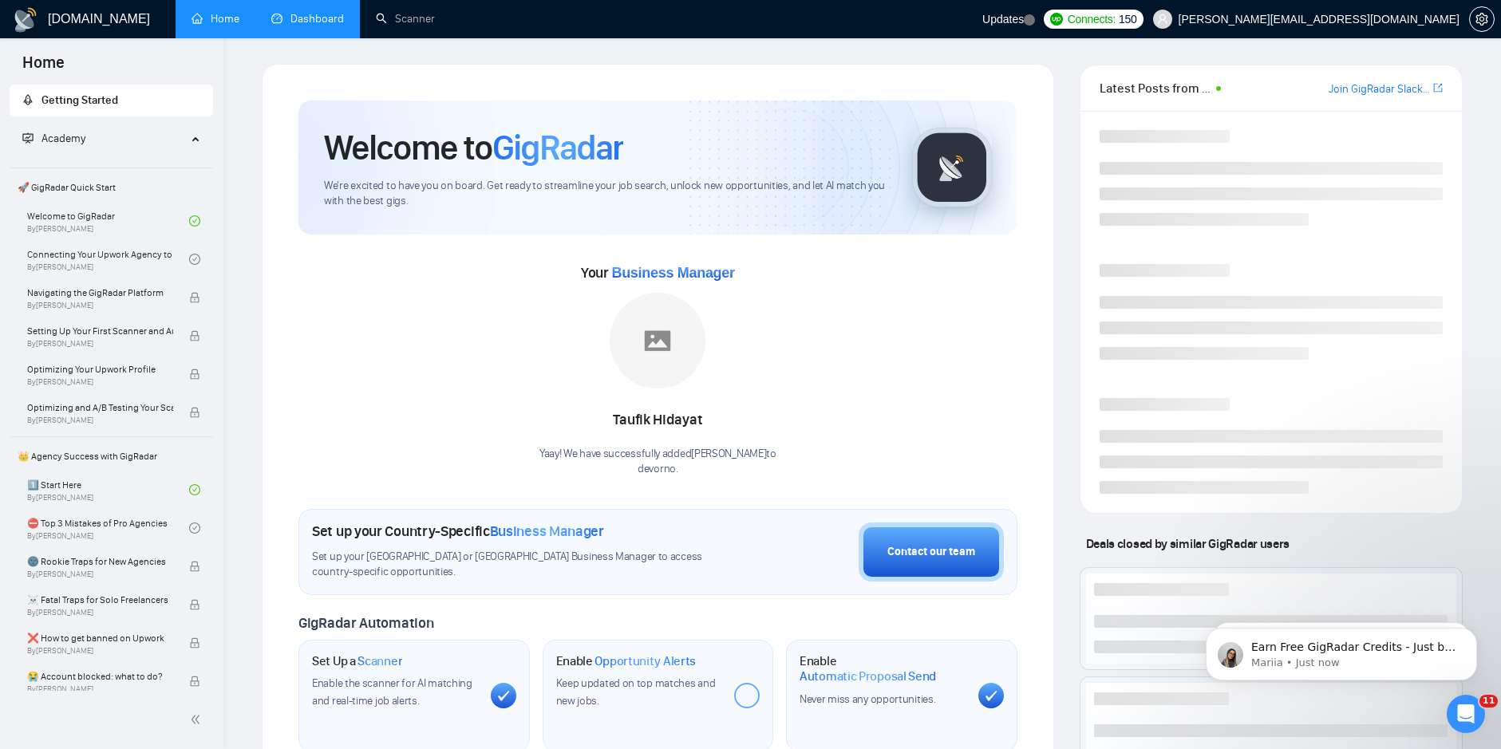
click at [313, 14] on link "Dashboard" at bounding box center [307, 19] width 73 height 14
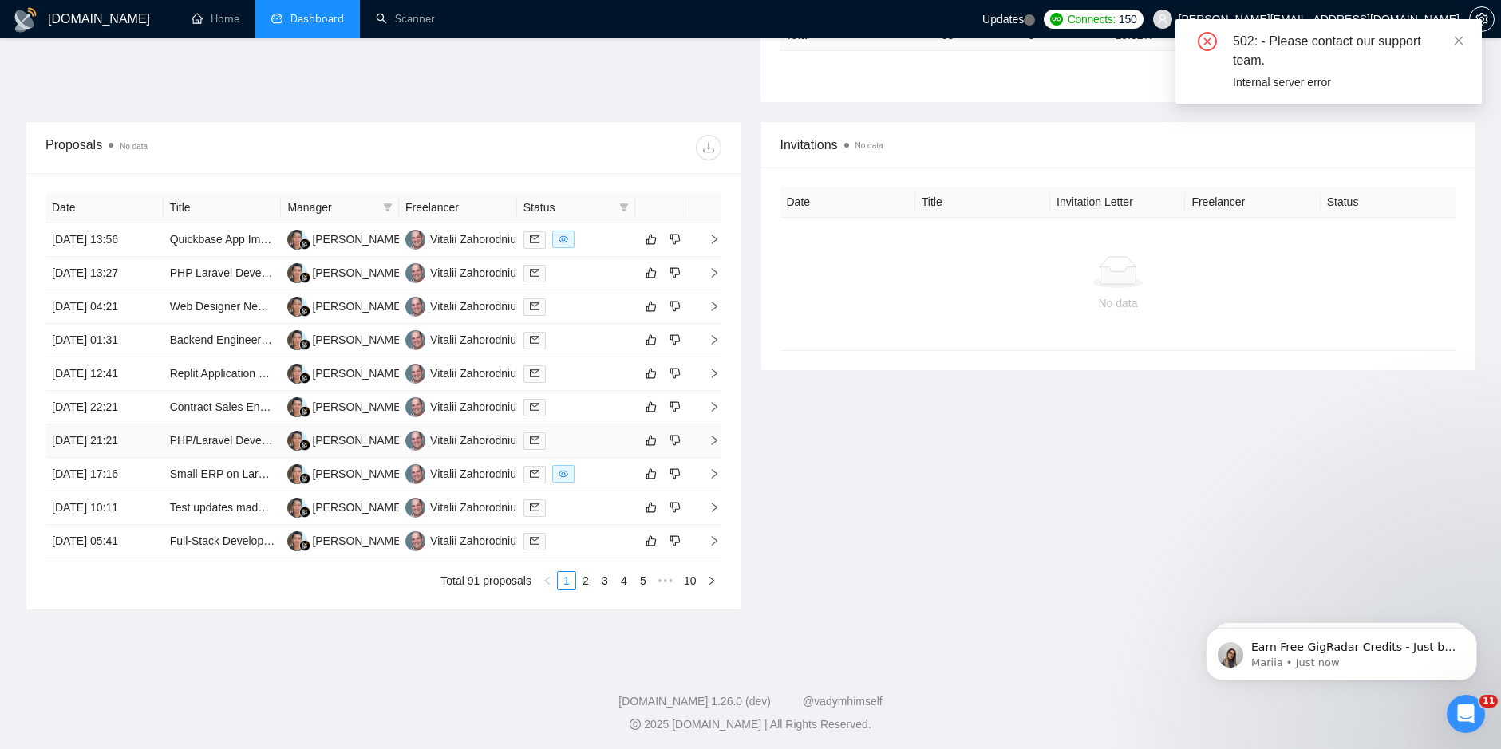
scroll to position [515, 0]
click at [1458, 41] on icon "close" at bounding box center [1458, 40] width 9 height 9
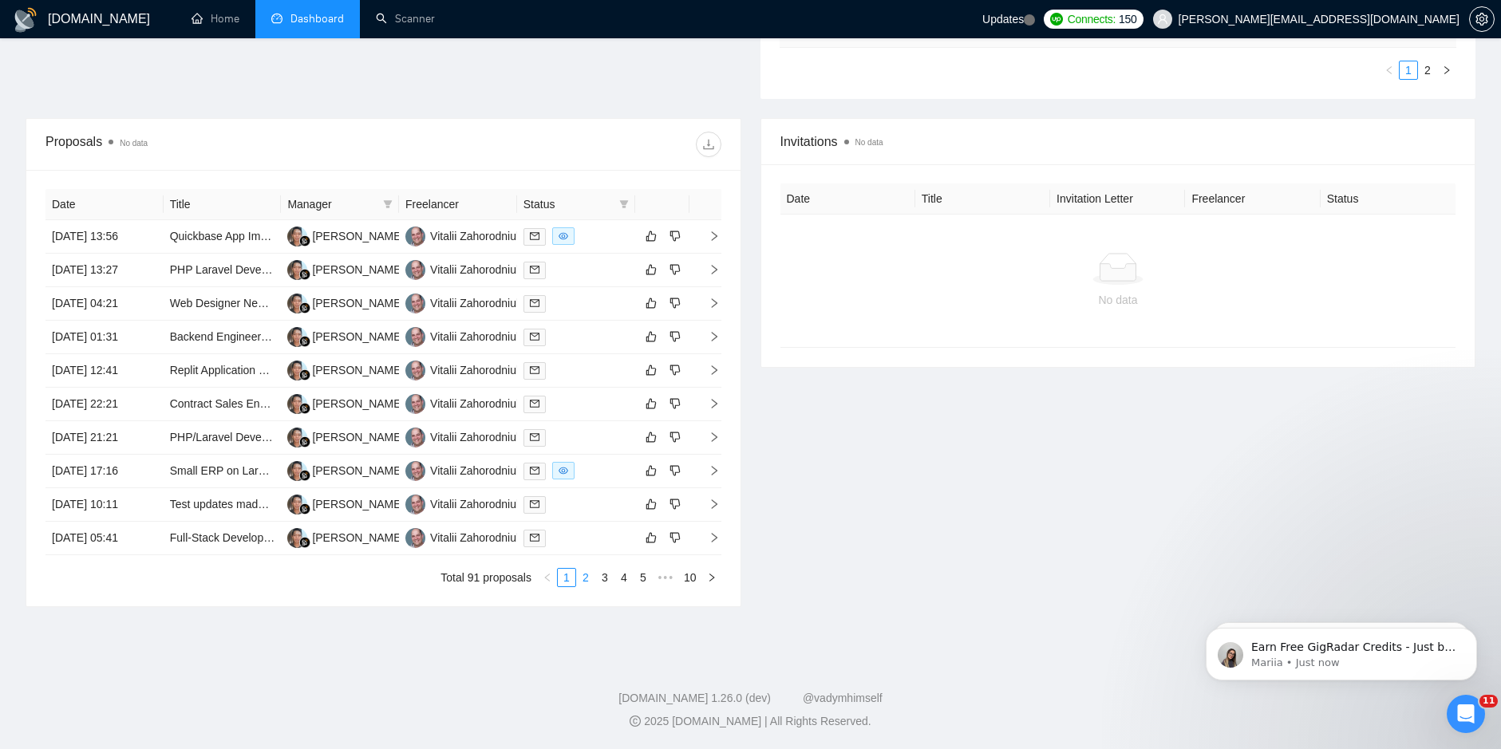
click at [581, 582] on link "2" at bounding box center [586, 578] width 18 height 18
click at [605, 575] on link "3" at bounding box center [605, 578] width 18 height 18
click at [620, 583] on link "4" at bounding box center [624, 578] width 18 height 18
click at [550, 581] on link "1" at bounding box center [547, 578] width 18 height 18
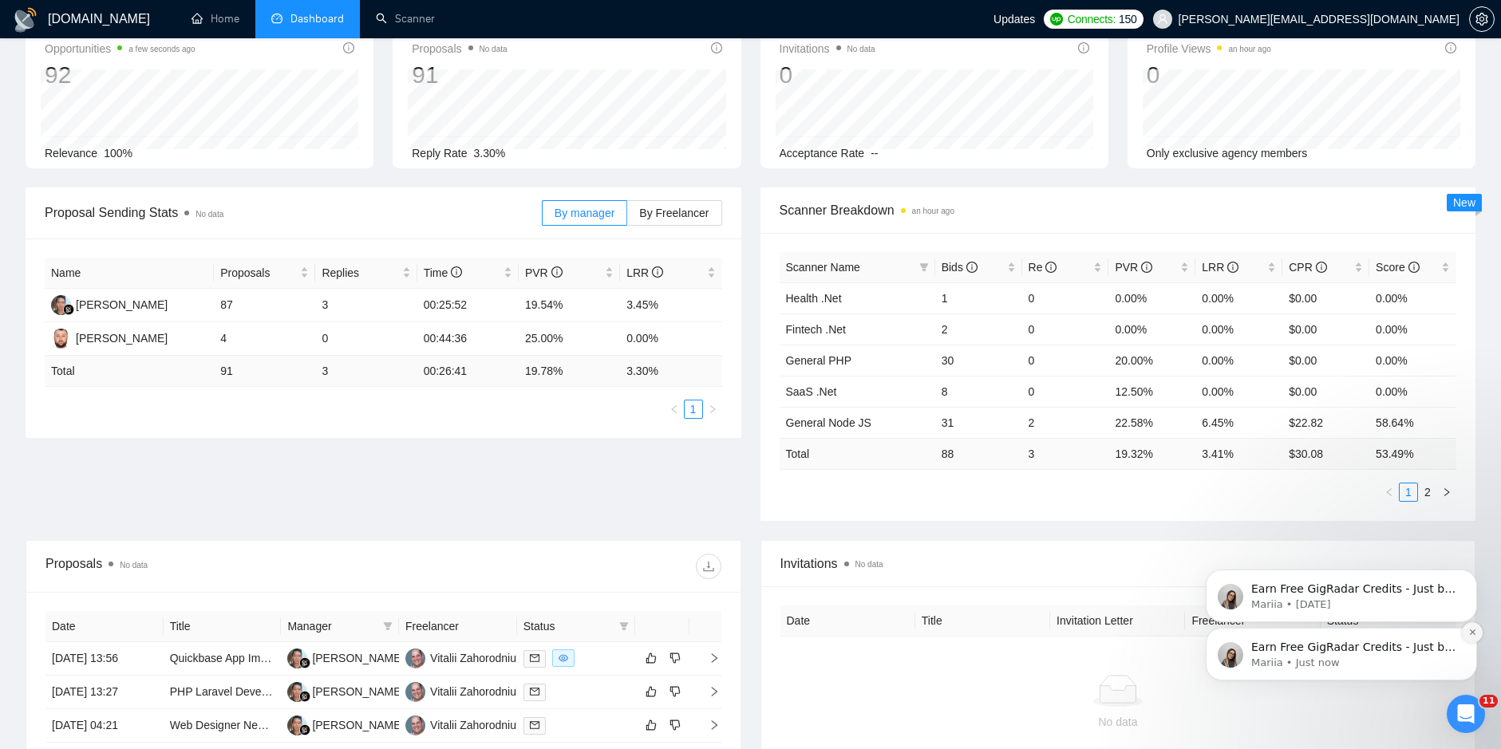
click at [1474, 635] on icon "Dismiss notification" at bounding box center [1472, 632] width 6 height 6
click at [1470, 632] on icon "Dismiss notification" at bounding box center [1472, 632] width 9 height 9
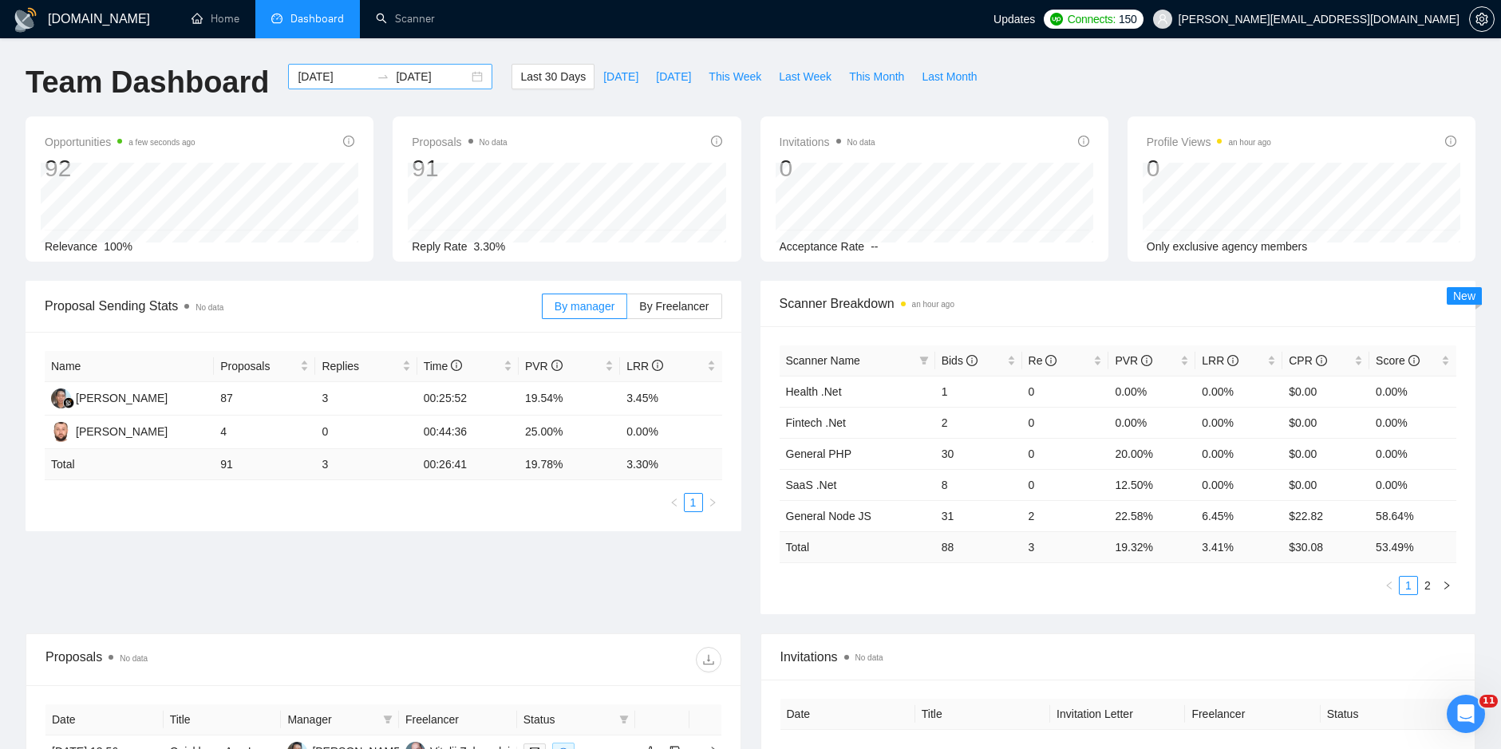
click at [379, 77] on icon "swap-right" at bounding box center [384, 76] width 10 height 3
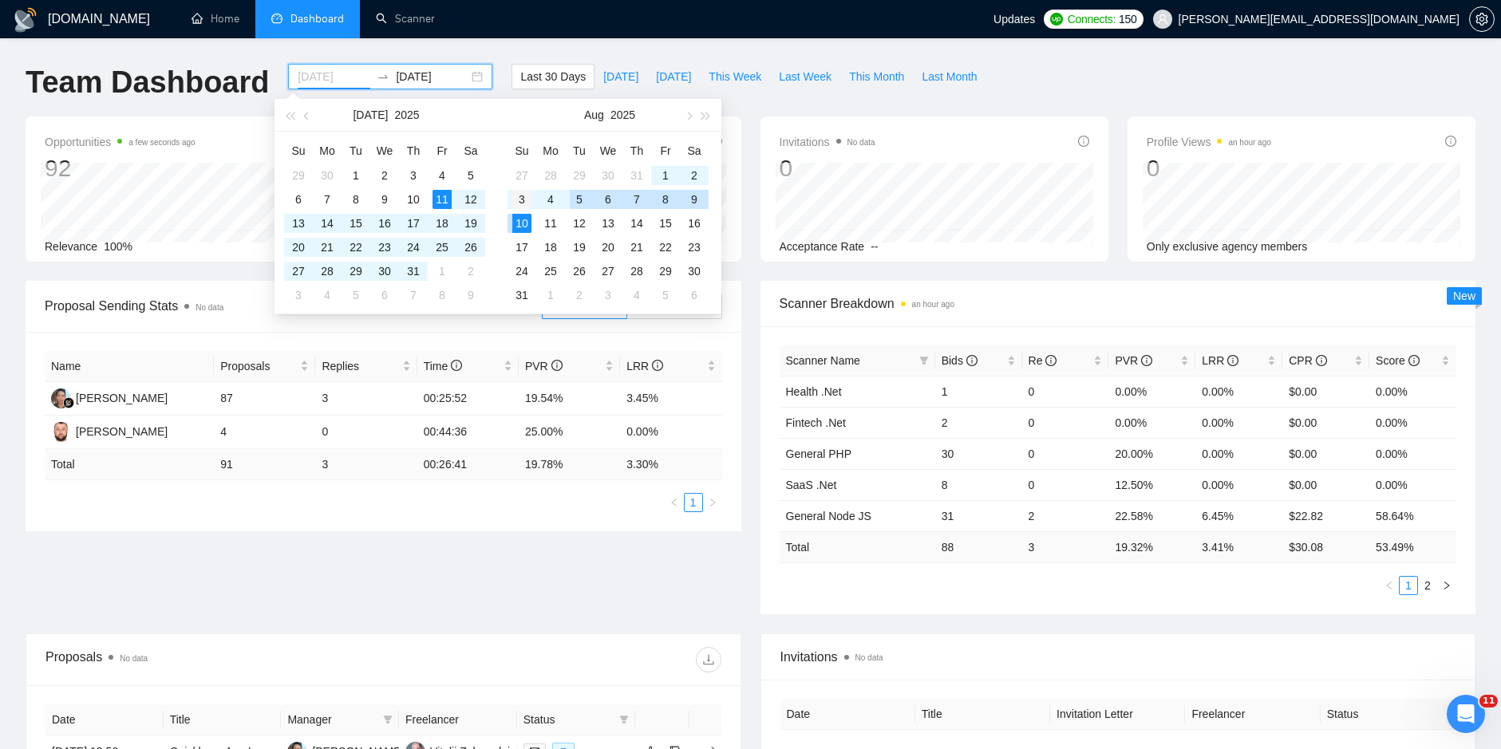
type input "2025-08-03"
click at [519, 203] on div "3" at bounding box center [521, 199] width 19 height 19
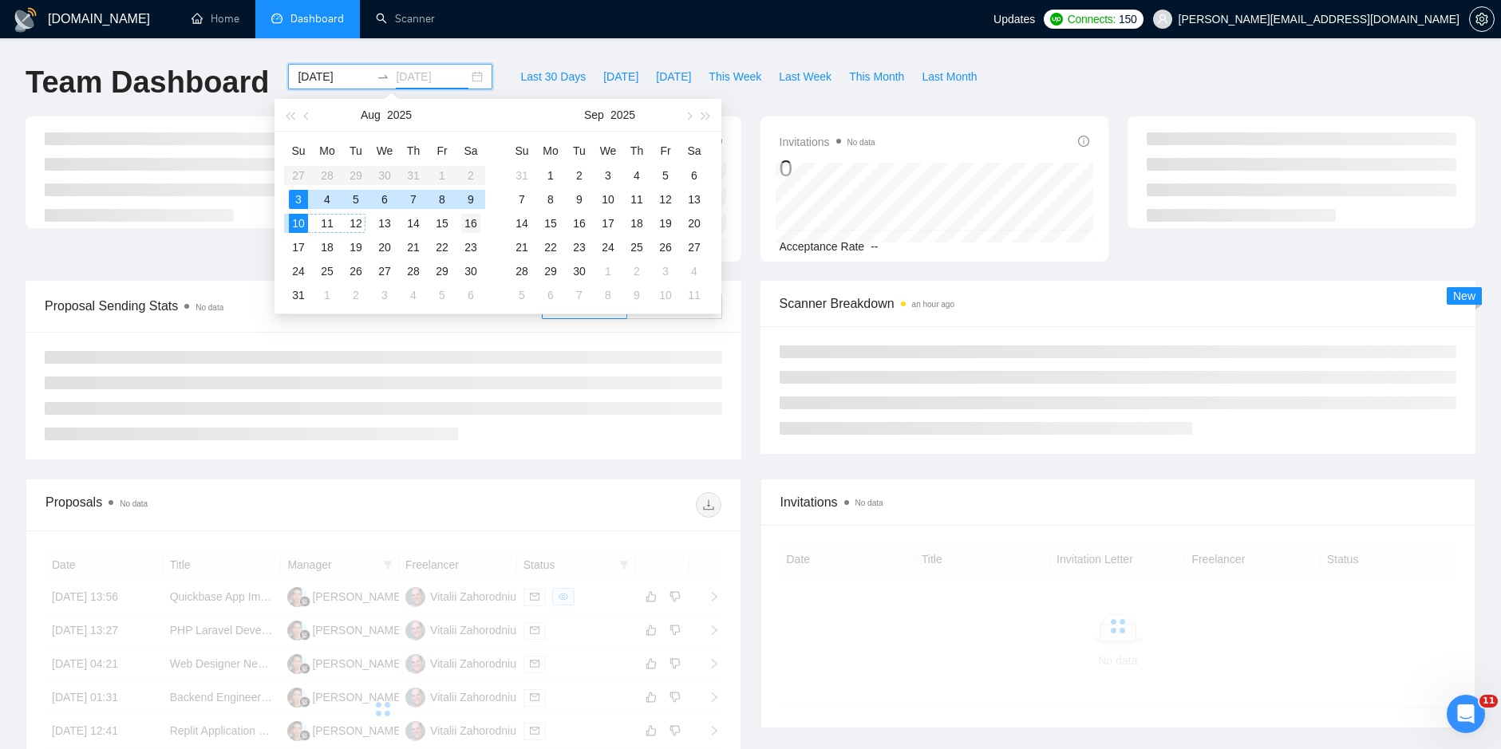
type input "2025-08-16"
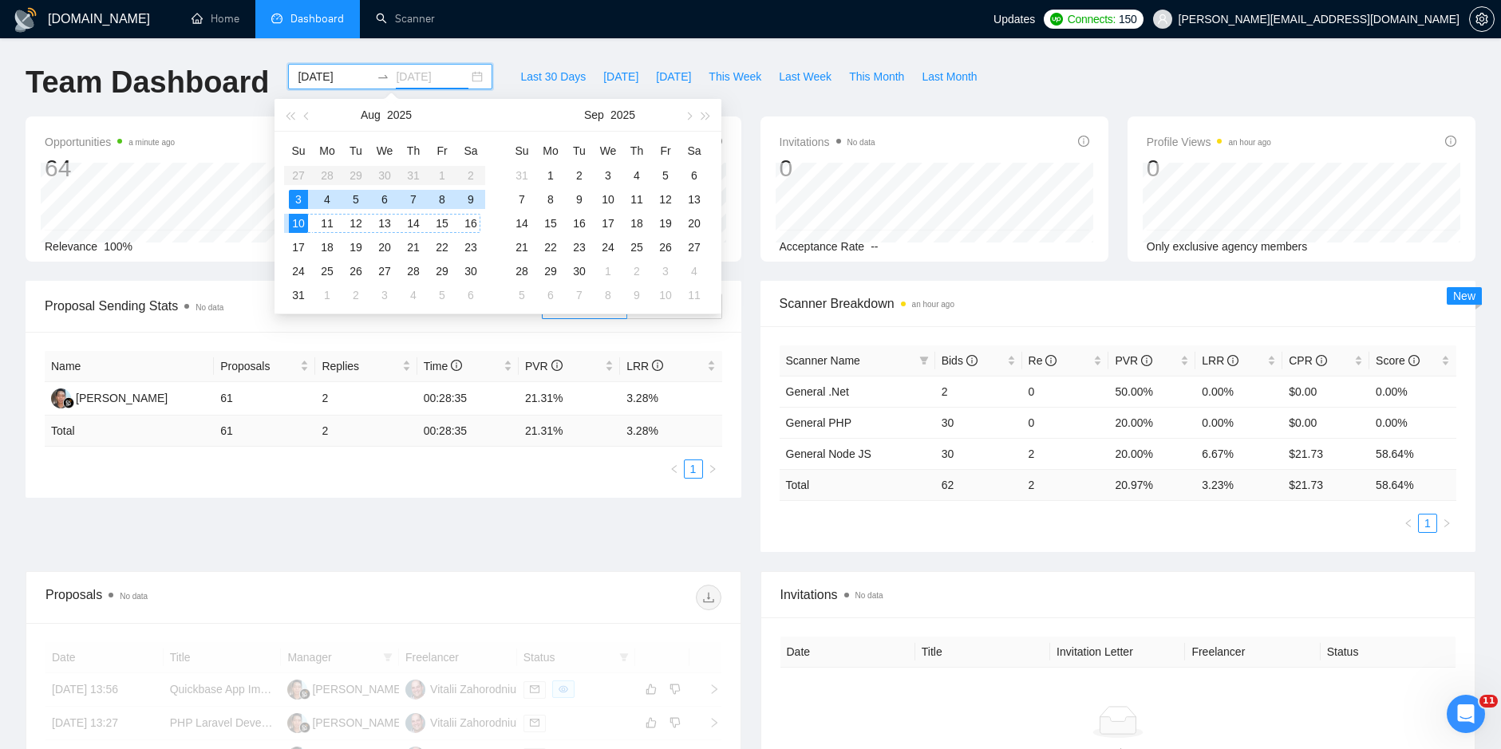
click at [467, 231] on div "16" at bounding box center [470, 223] width 19 height 19
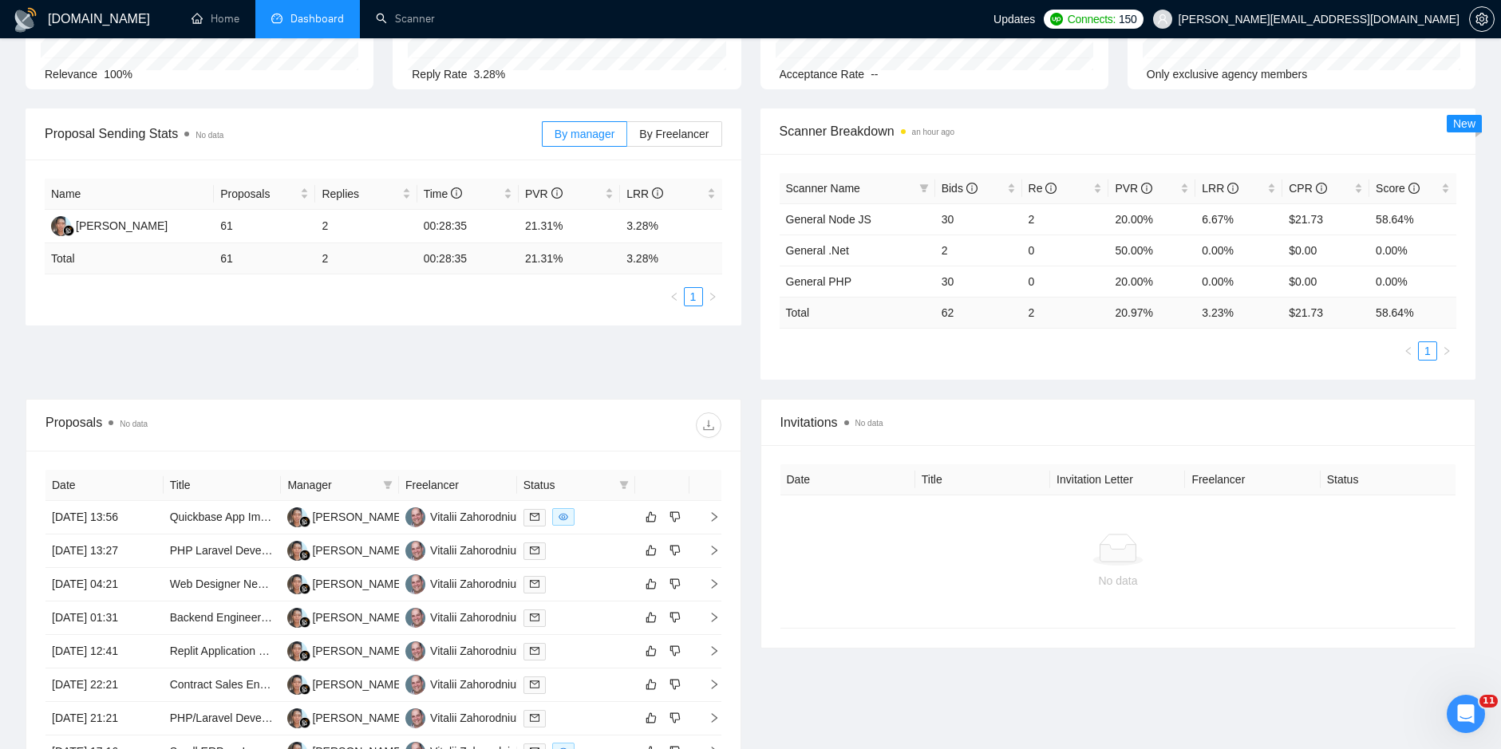
scroll to position [453, 0]
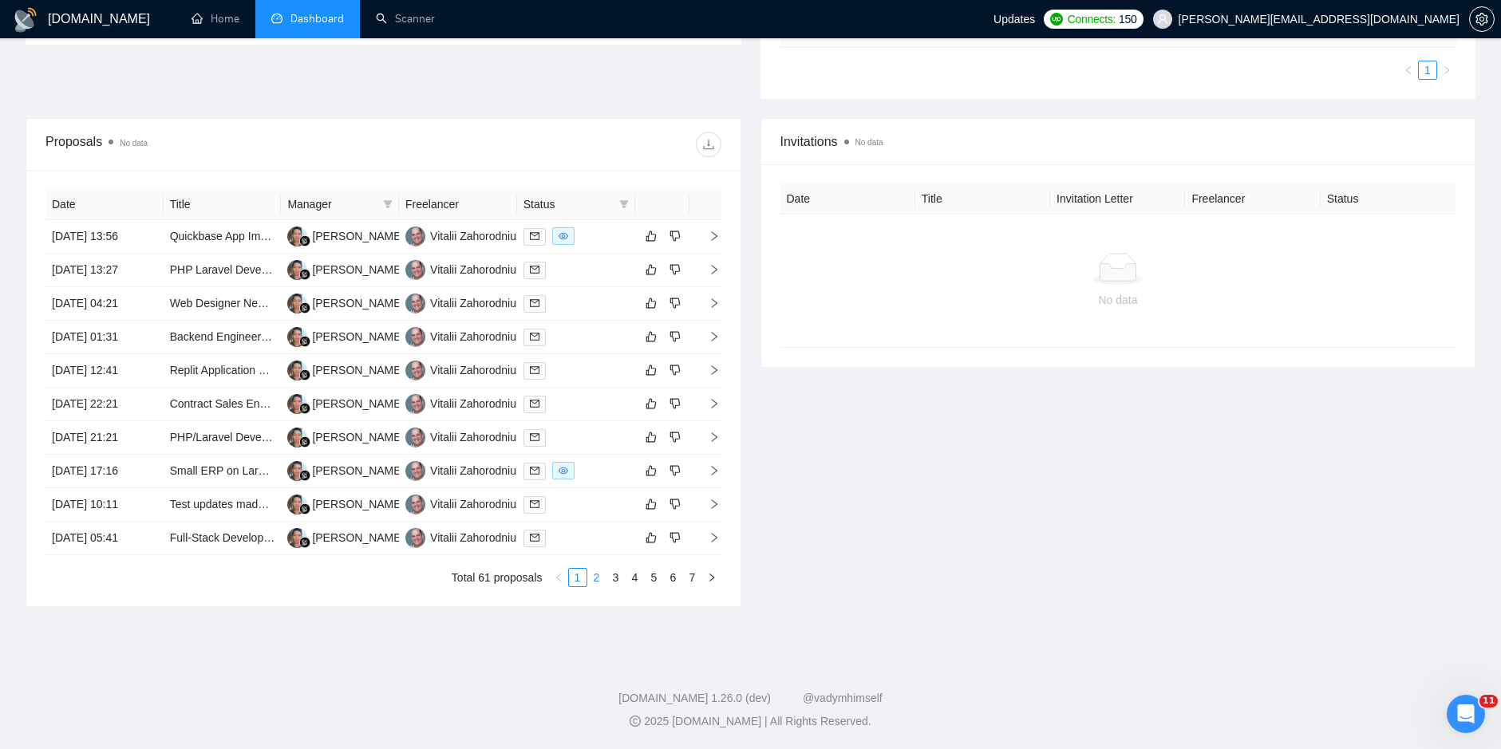
click at [592, 573] on link "2" at bounding box center [597, 578] width 18 height 18
click at [577, 581] on link "1" at bounding box center [578, 578] width 18 height 18
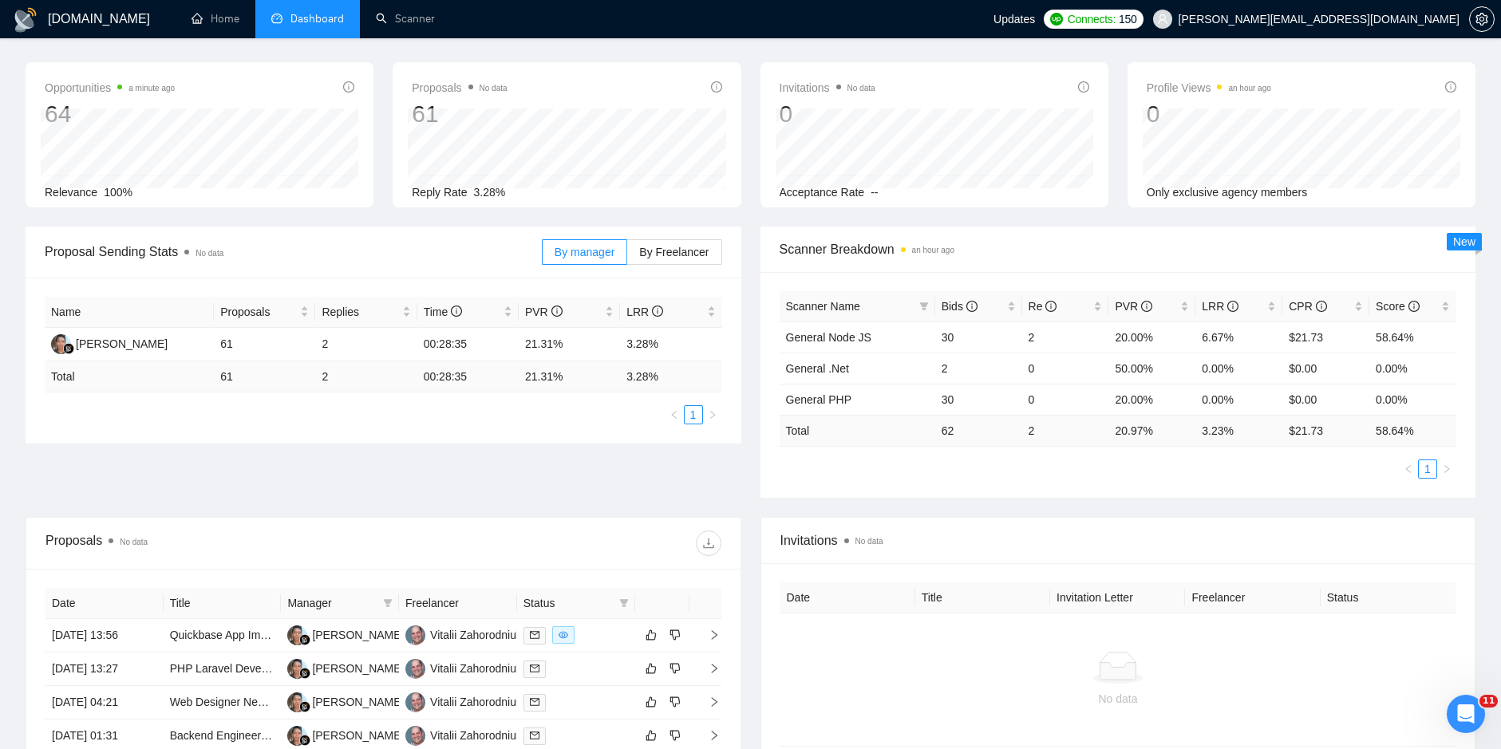
scroll to position [0, 0]
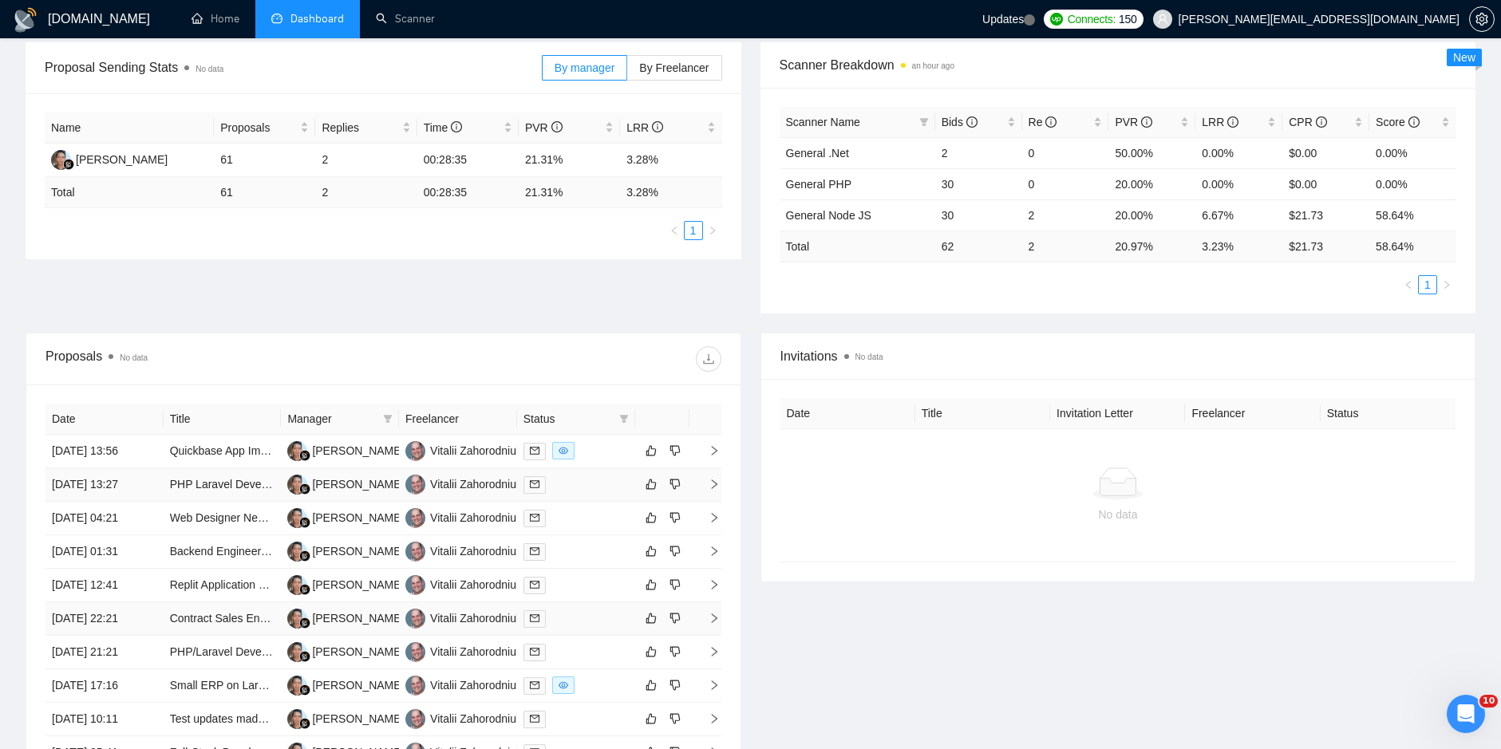
scroll to position [453, 0]
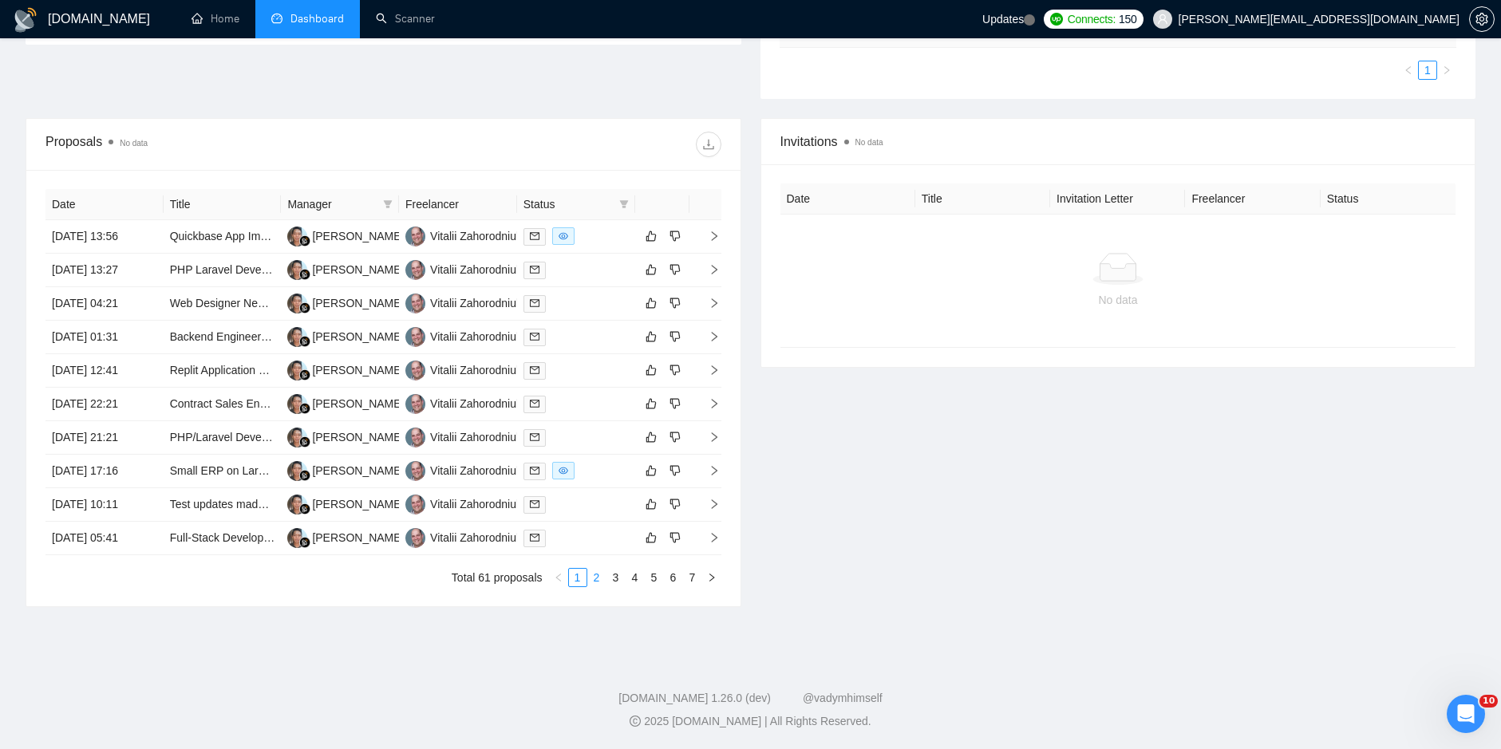
click at [592, 578] on link "2" at bounding box center [597, 578] width 18 height 18
click at [616, 582] on link "3" at bounding box center [616, 578] width 18 height 18
click at [578, 576] on link "1" at bounding box center [578, 578] width 18 height 18
